Goal: Information Seeking & Learning: Learn about a topic

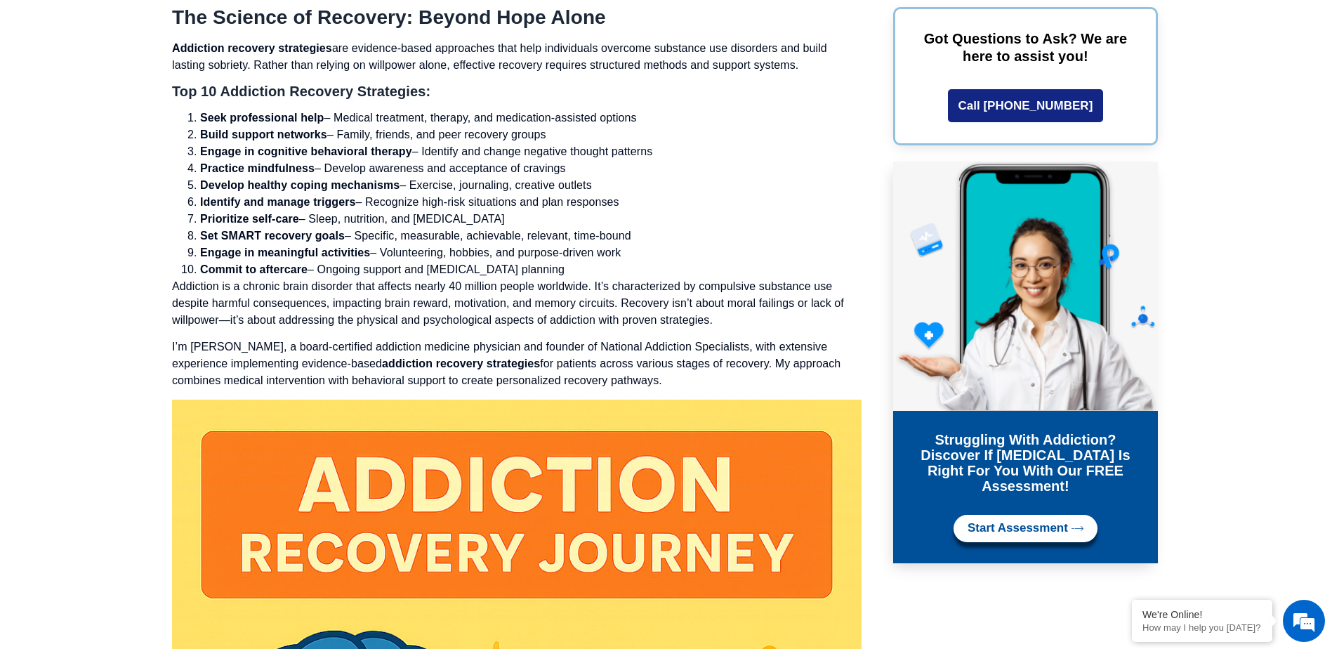
drag, startPoint x: 187, startPoint y: 114, endPoint x: 641, endPoint y: 275, distance: 482.1
click at [641, 275] on ol "Seek professional help – Medical treatment, therapy, and medication-assisted op…" at bounding box center [517, 194] width 690 height 169
copy ol "Seek professional help – Medical treatment, therapy, and medication-assisted op…"
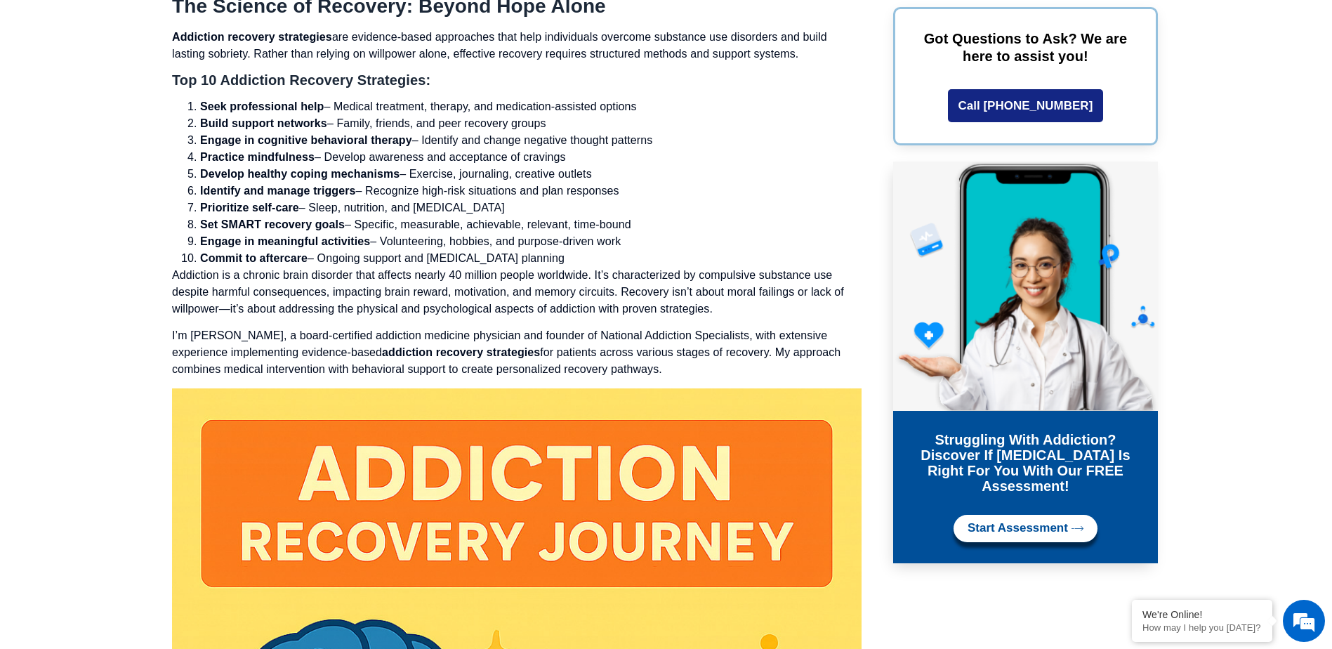
scroll to position [1194, 0]
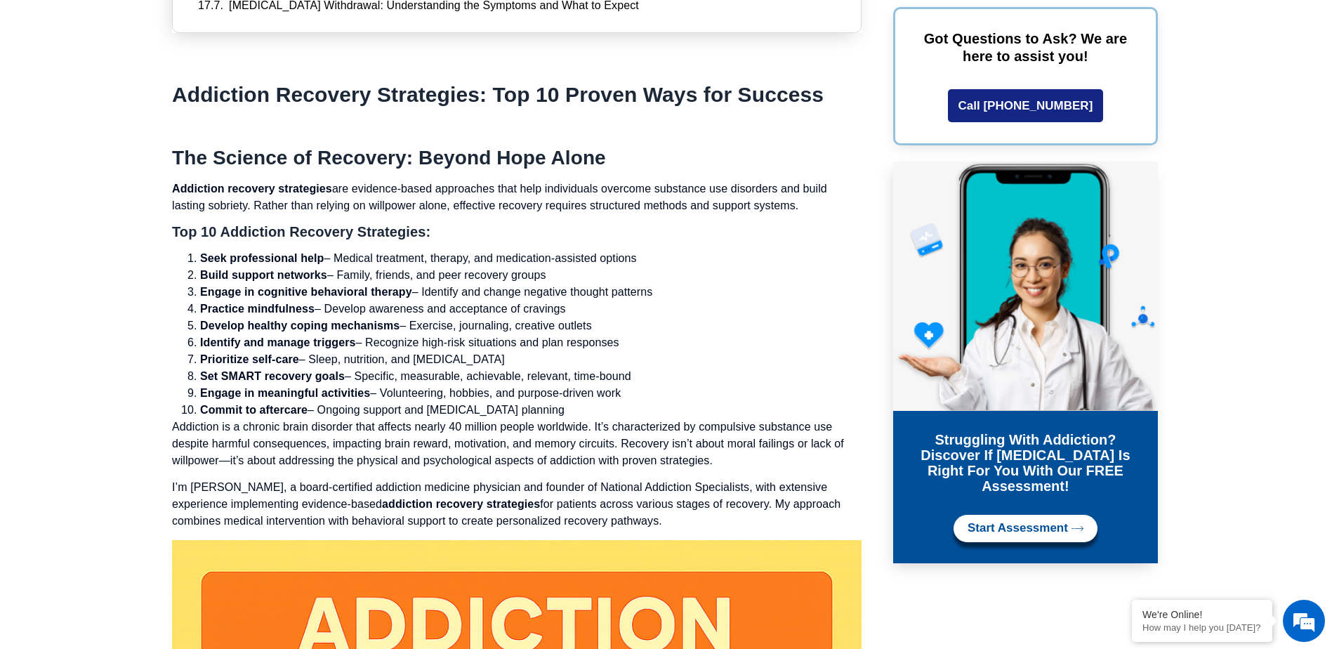
click at [708, 296] on li "Engage in cognitive behavioral therapy – Identify and change negative thought p…" at bounding box center [531, 292] width 662 height 17
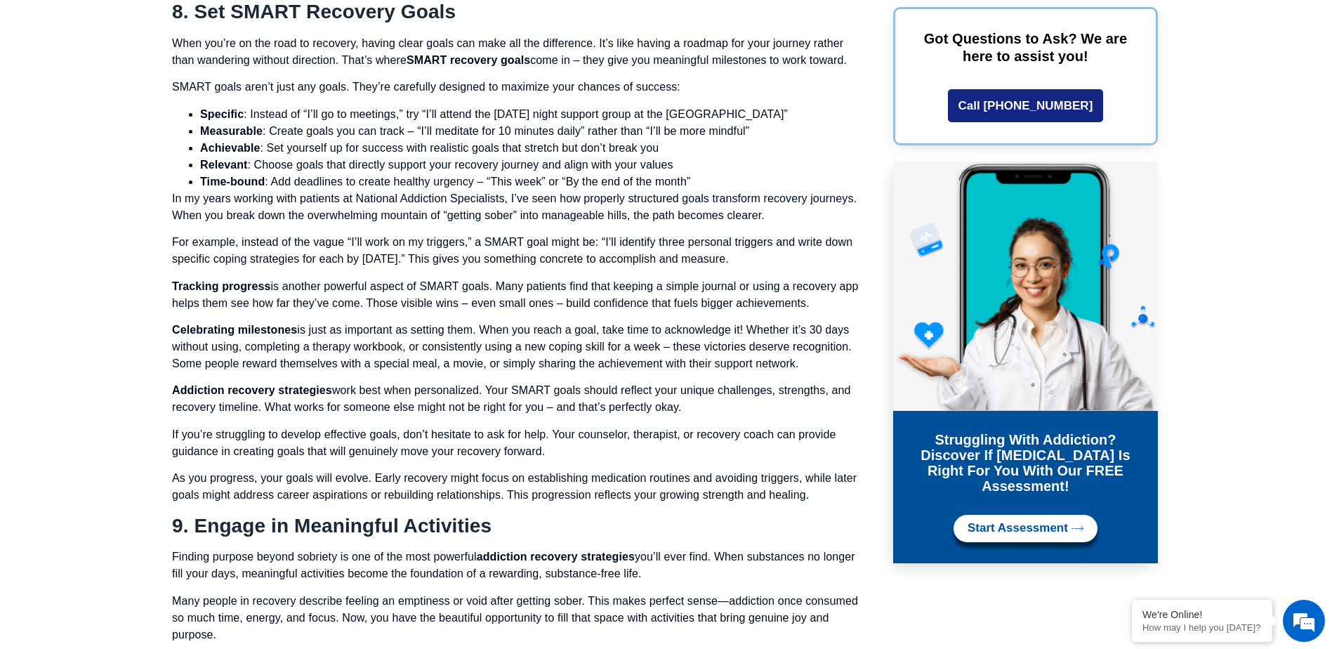
scroll to position [8967, 0]
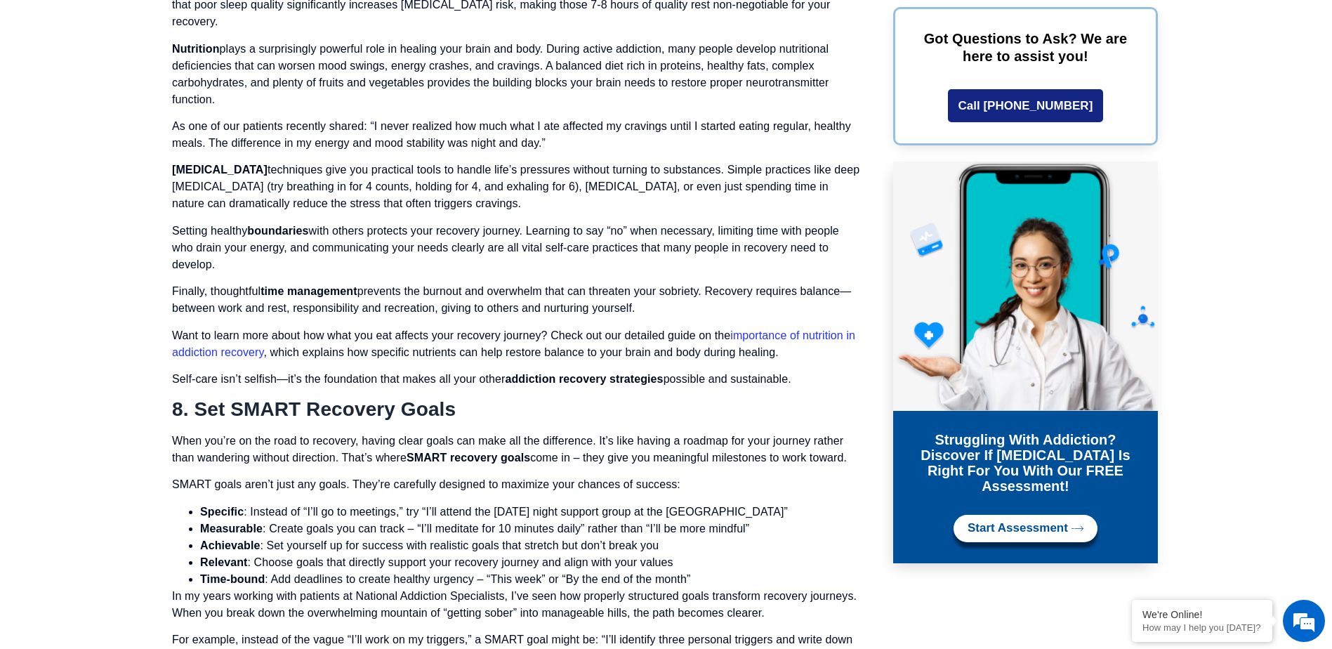
click at [915, 181] on img at bounding box center [1025, 286] width 265 height 249
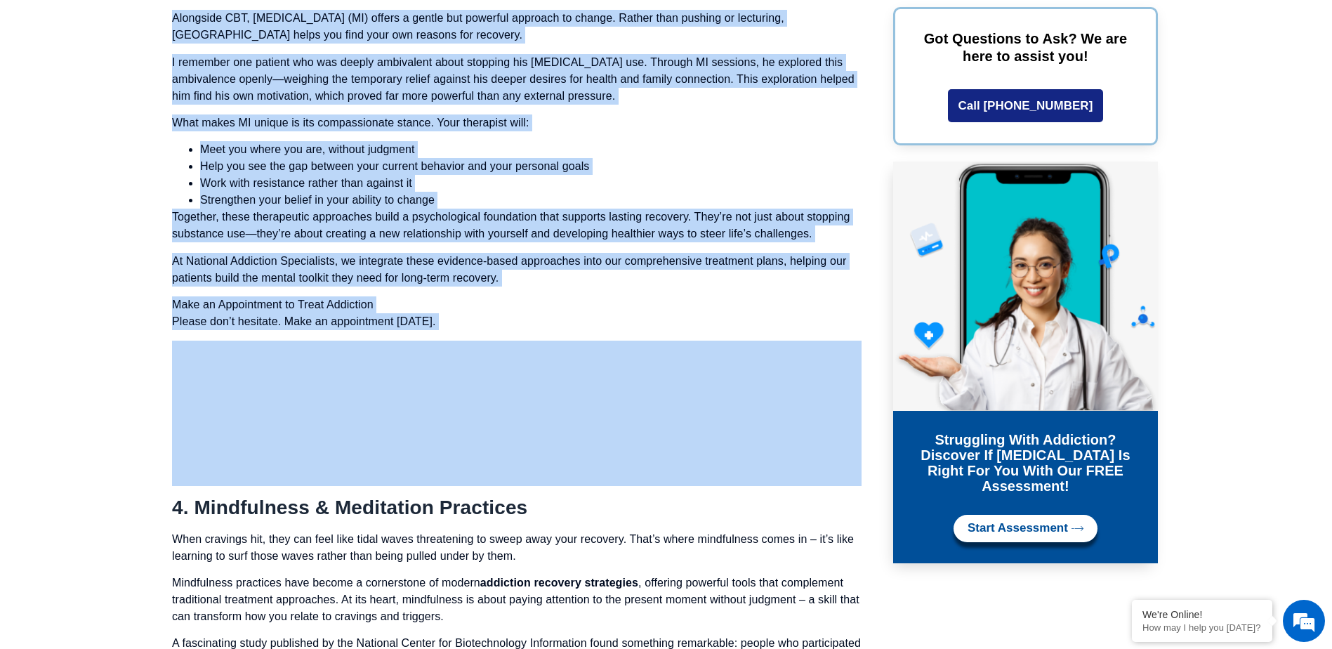
scroll to position [6550, 0]
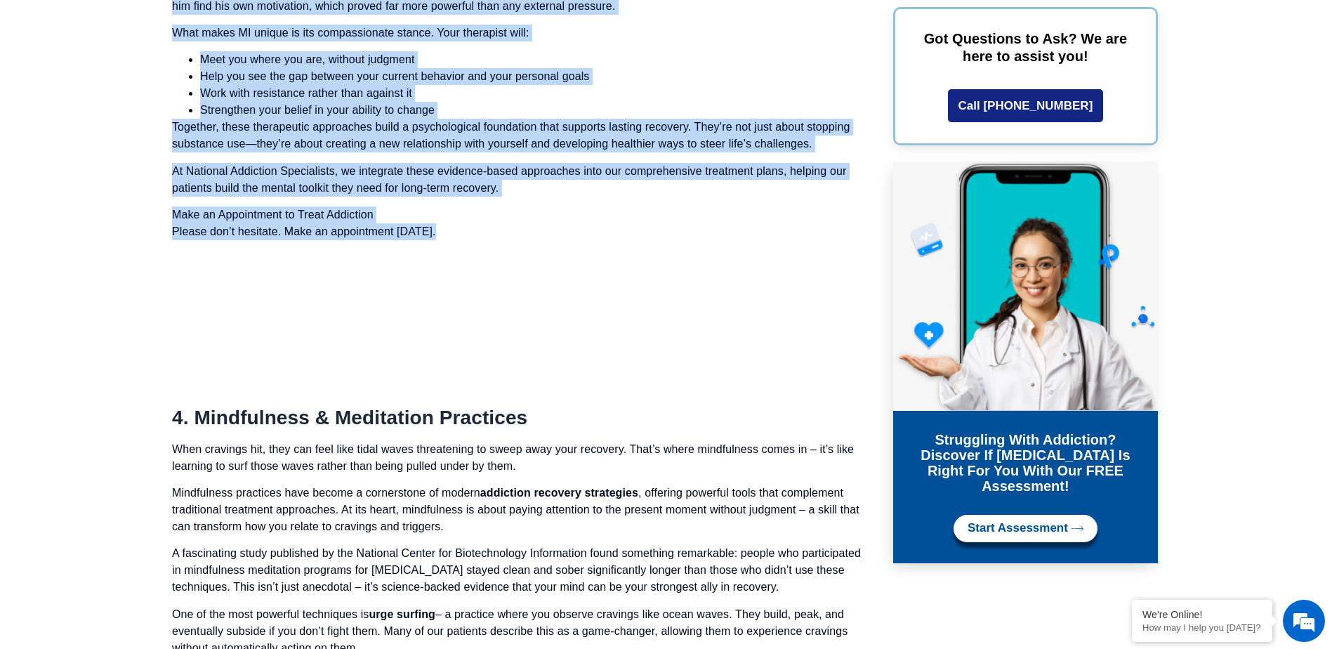
drag, startPoint x: 164, startPoint y: 221, endPoint x: 520, endPoint y: 207, distance: 356.4
copy div "8. Lore Ipsumdolorsi Amet & Consectetu-Adipisci Elitseddo Eiusmo temp incid utl…"
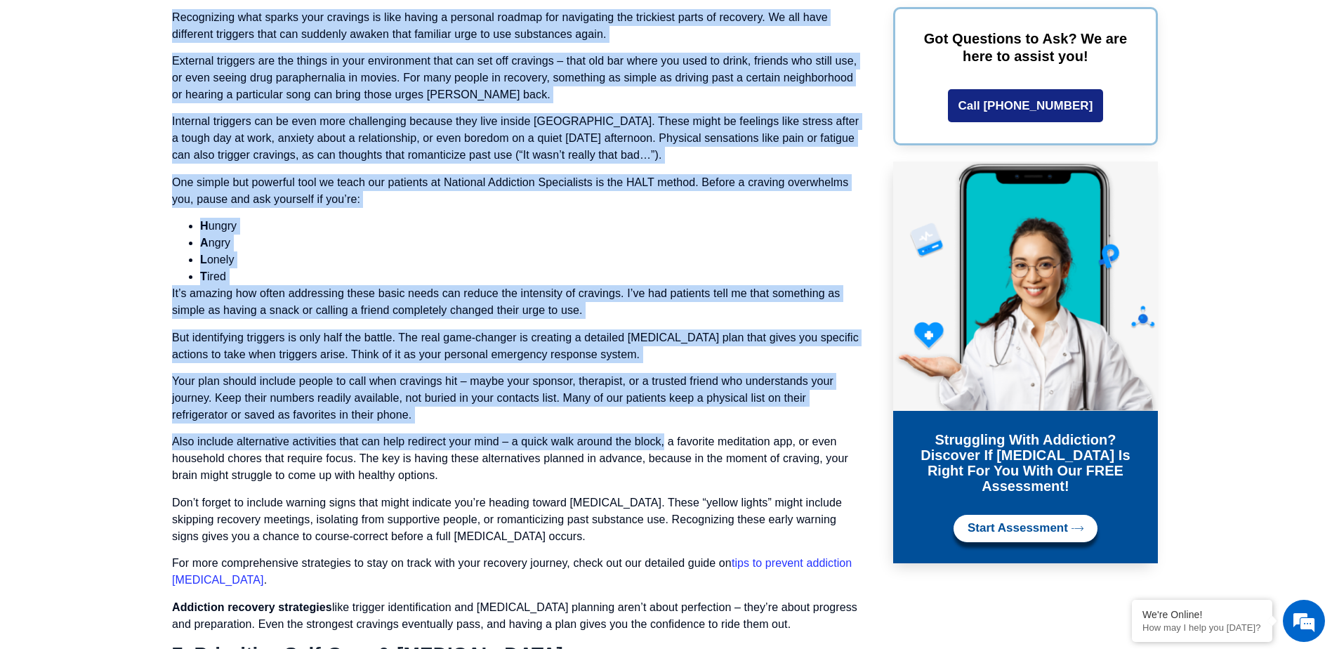
scroll to position [8166, 0]
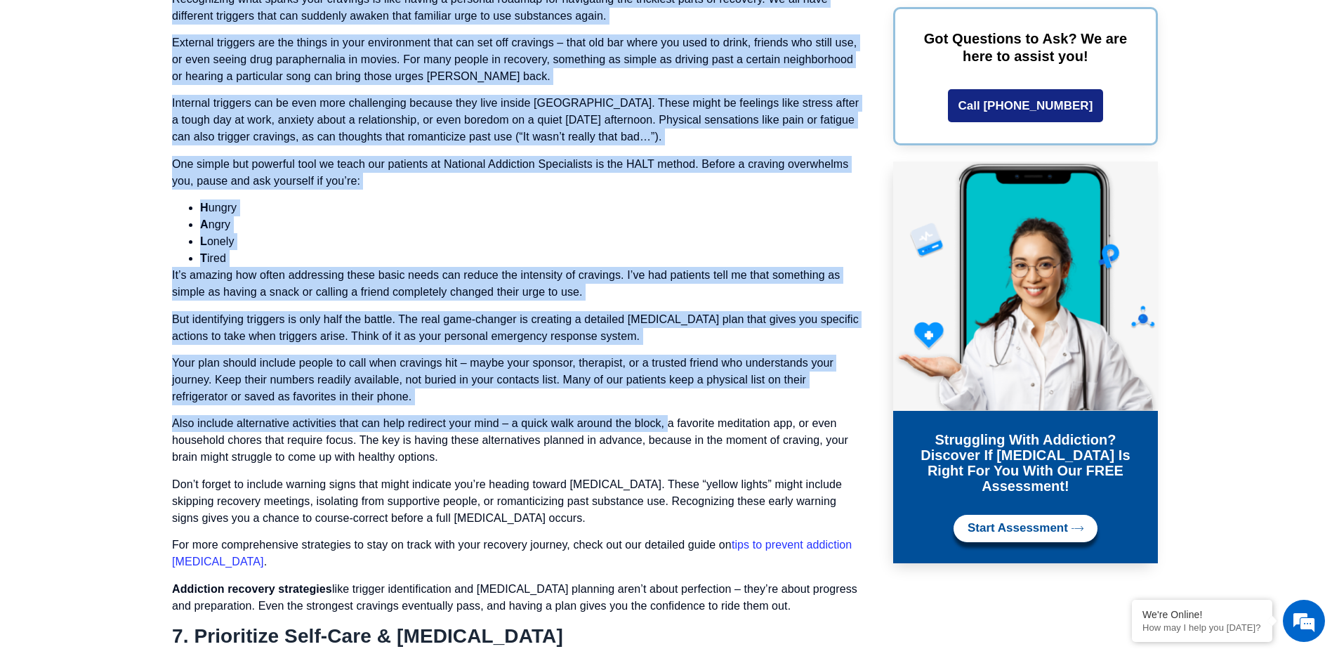
drag, startPoint x: 165, startPoint y: 397, endPoint x: 667, endPoint y: 407, distance: 502.3
click at [667, 415] on p "Also include alternative activities that can help redirect your mind – a quick …" at bounding box center [517, 440] width 690 height 51
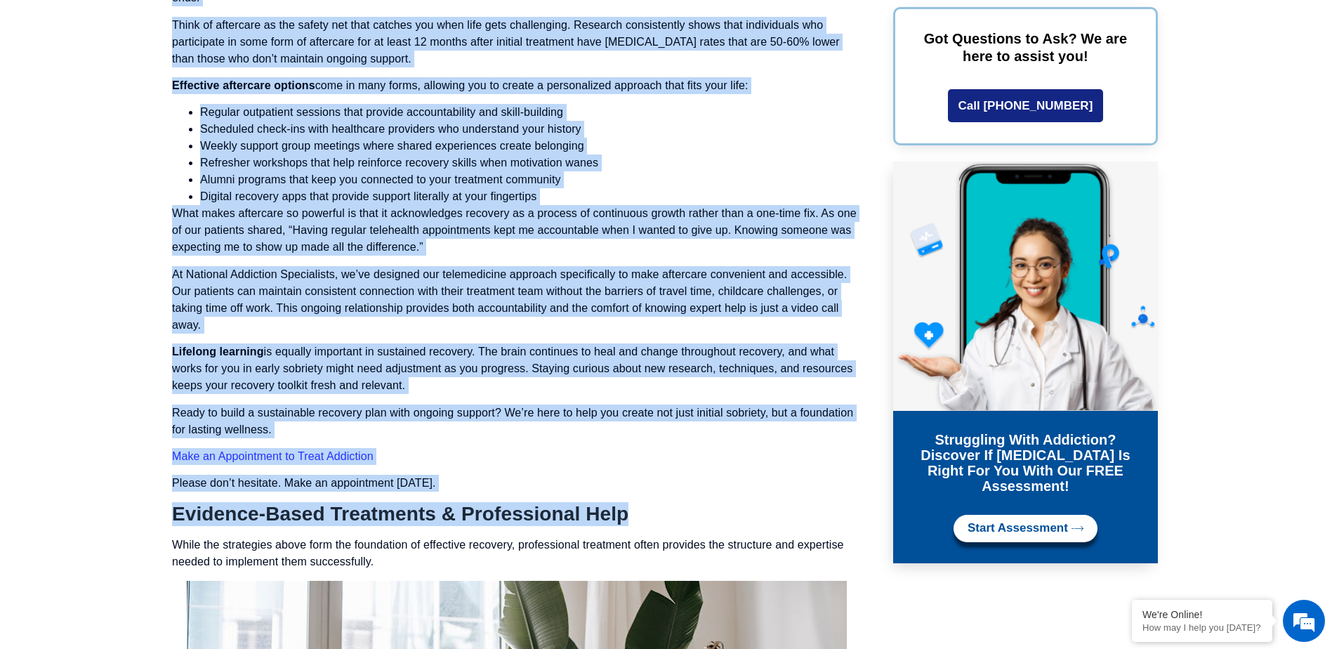
scroll to position [10554, 0]
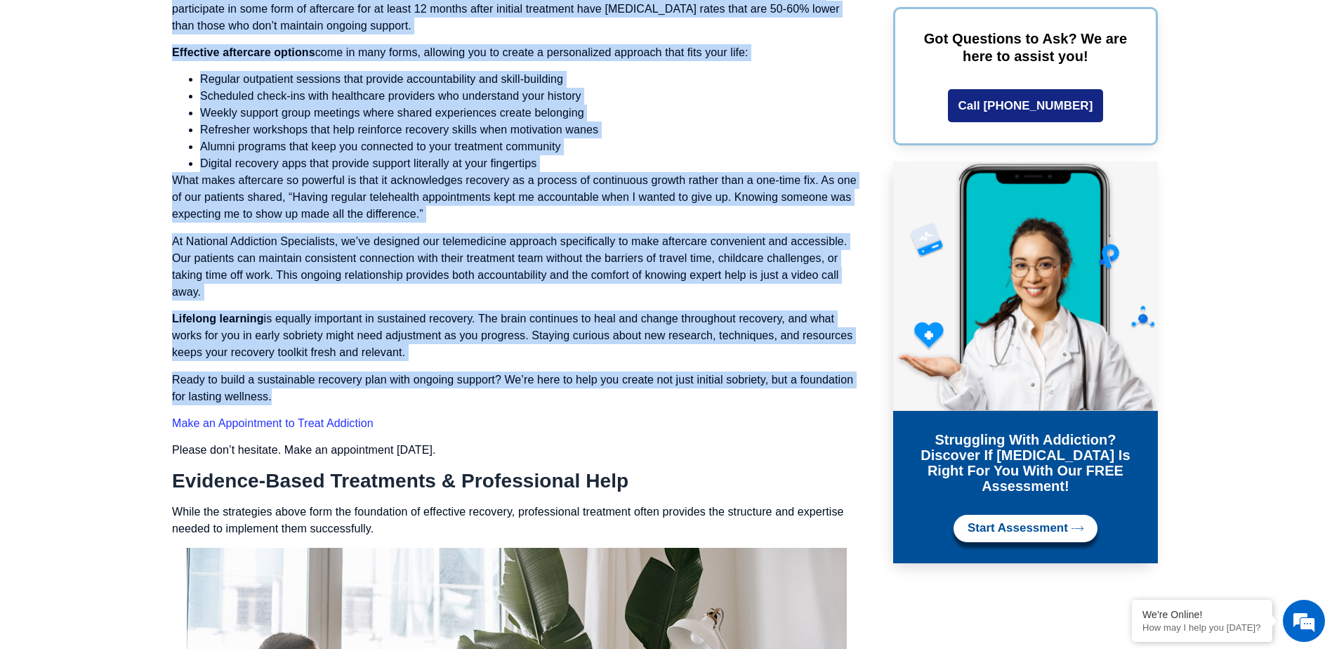
drag, startPoint x: 168, startPoint y: 327, endPoint x: 597, endPoint y: 358, distance: 430.3
copy div "7. Loremipsumd & Sitametcon Adipiscin Elit seddoeiu tem, inci utl etdo magn ali…"
